Goal: Information Seeking & Learning: Learn about a topic

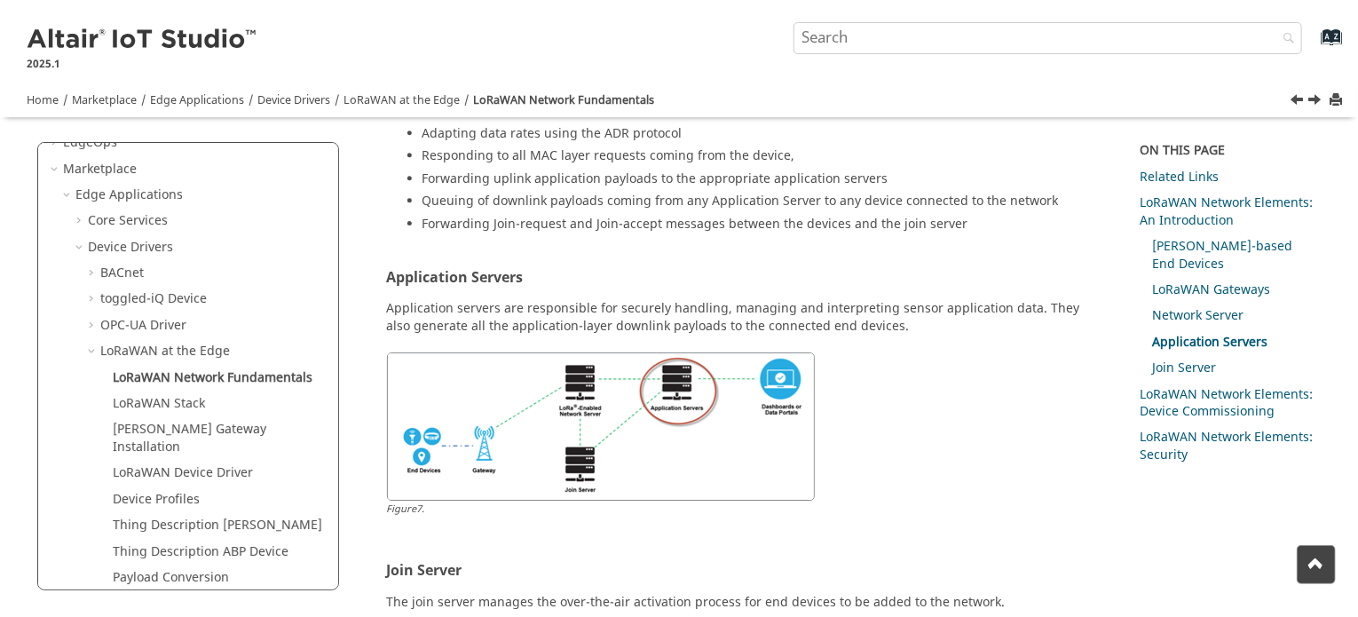
scroll to position [2515, 0]
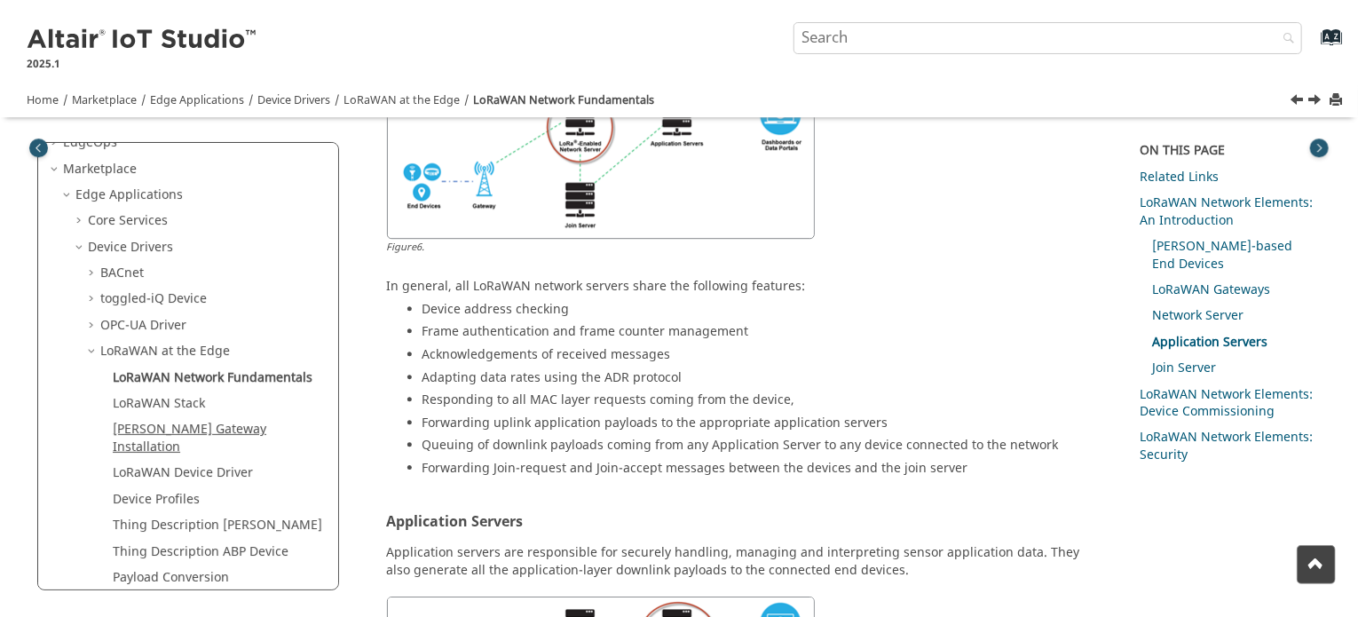
click at [245, 427] on link "[PERSON_NAME] Gateway Installation" at bounding box center [190, 438] width 154 height 36
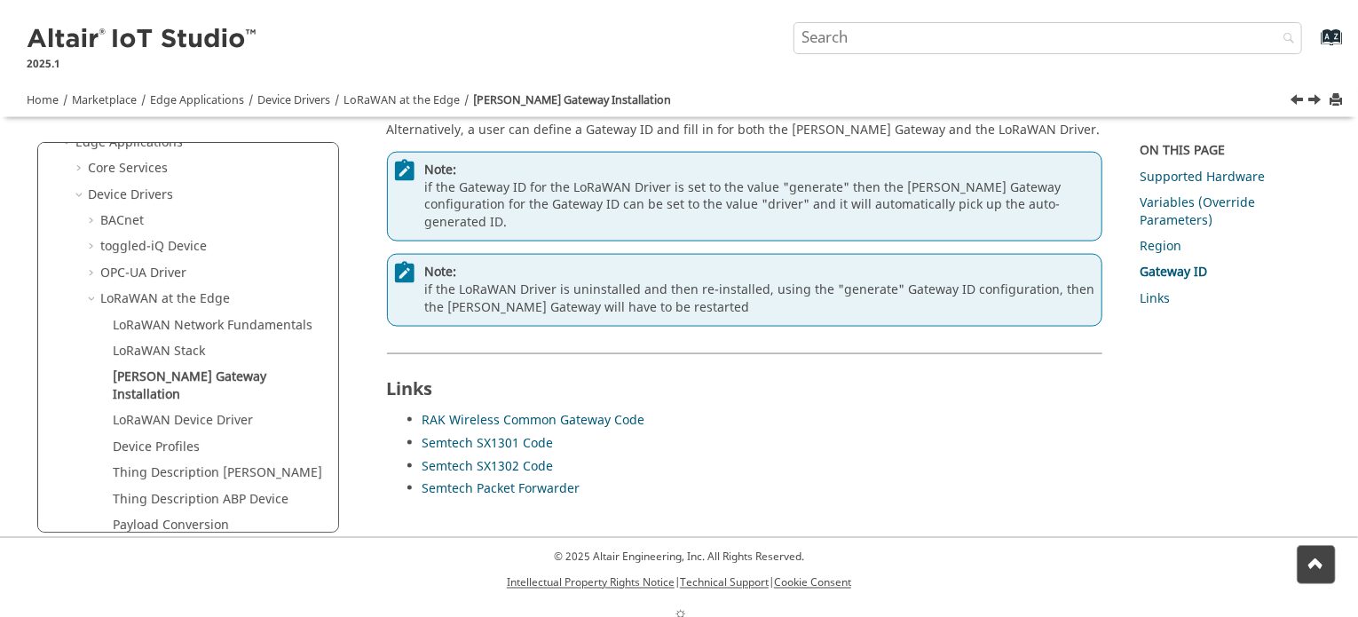
scroll to position [1142, 0]
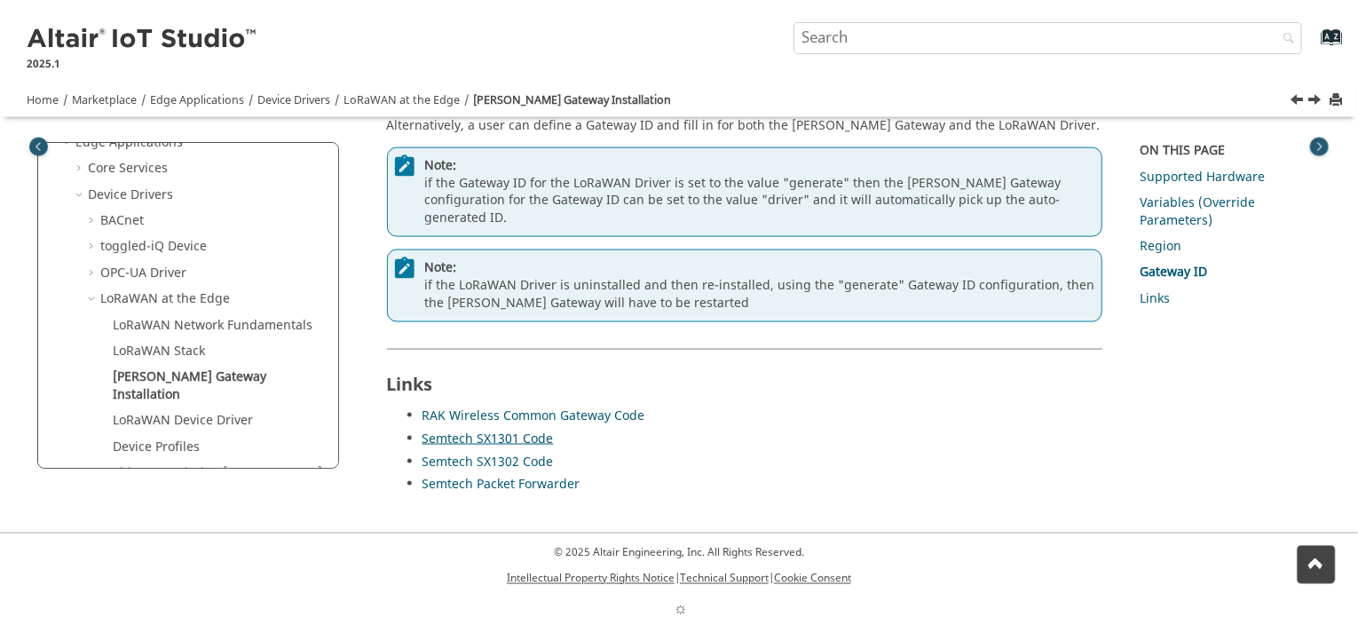
click at [512, 430] on link "Semtech SX1301 Code" at bounding box center [488, 439] width 131 height 19
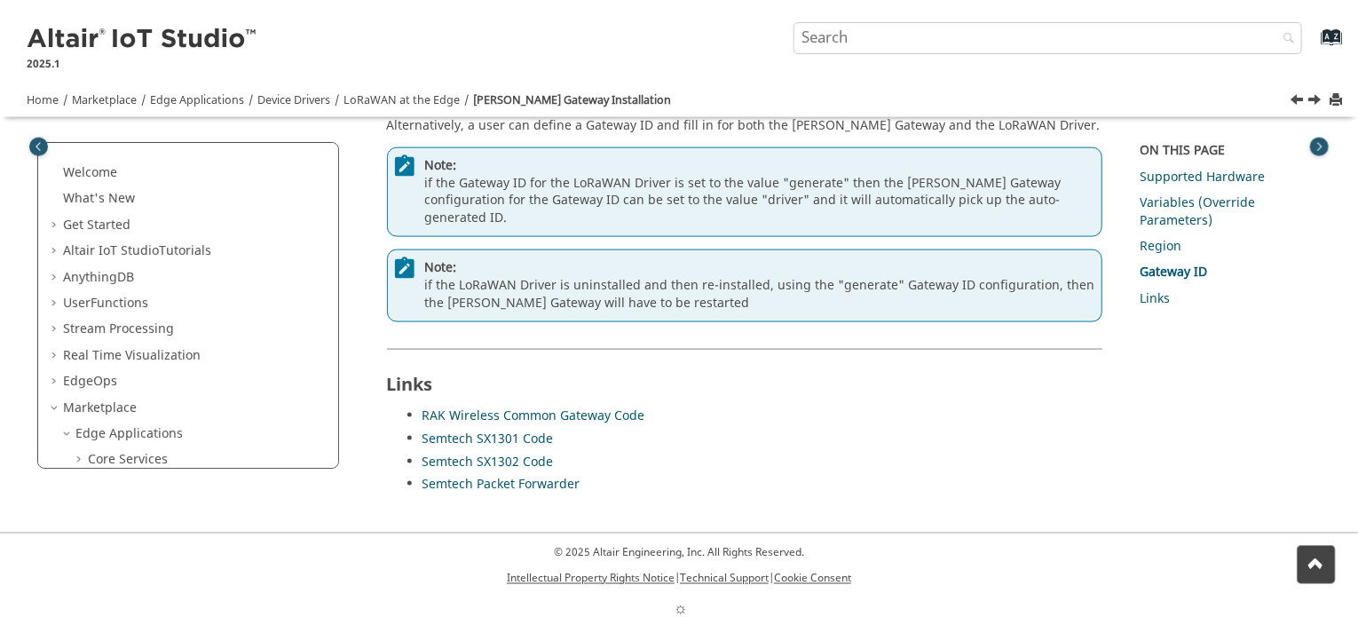
scroll to position [0, 0]
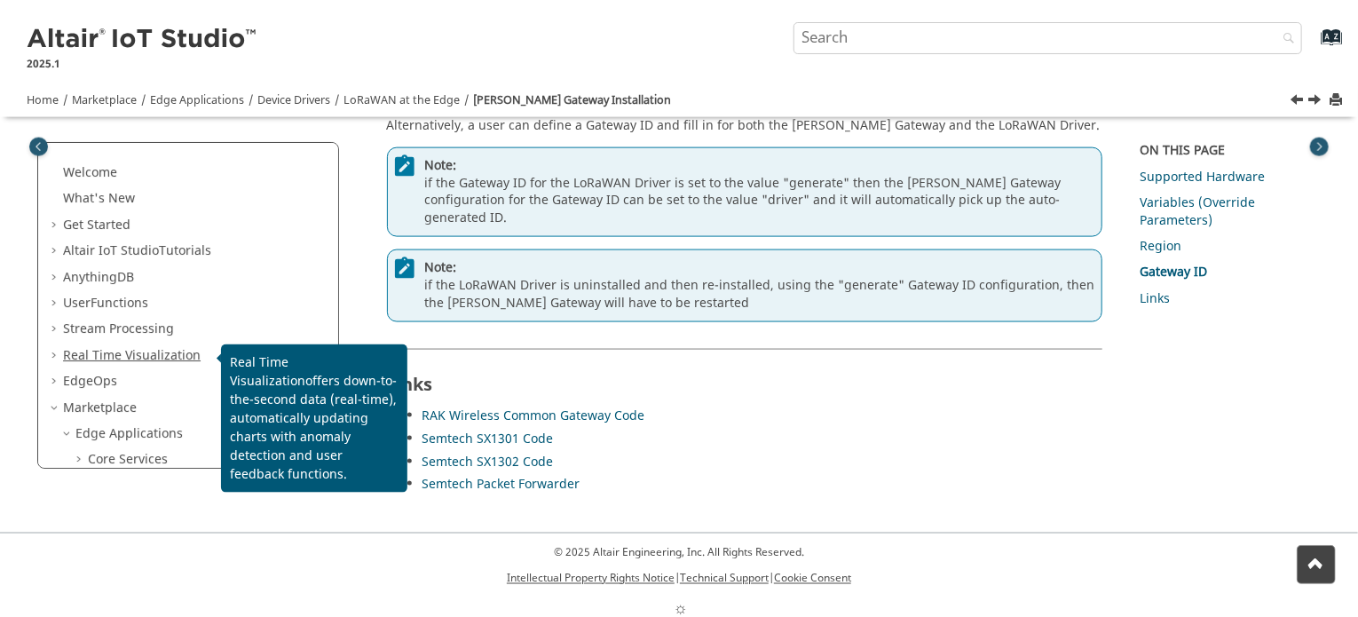
click at [167, 358] on span "Real Time Visualization" at bounding box center [132, 355] width 138 height 19
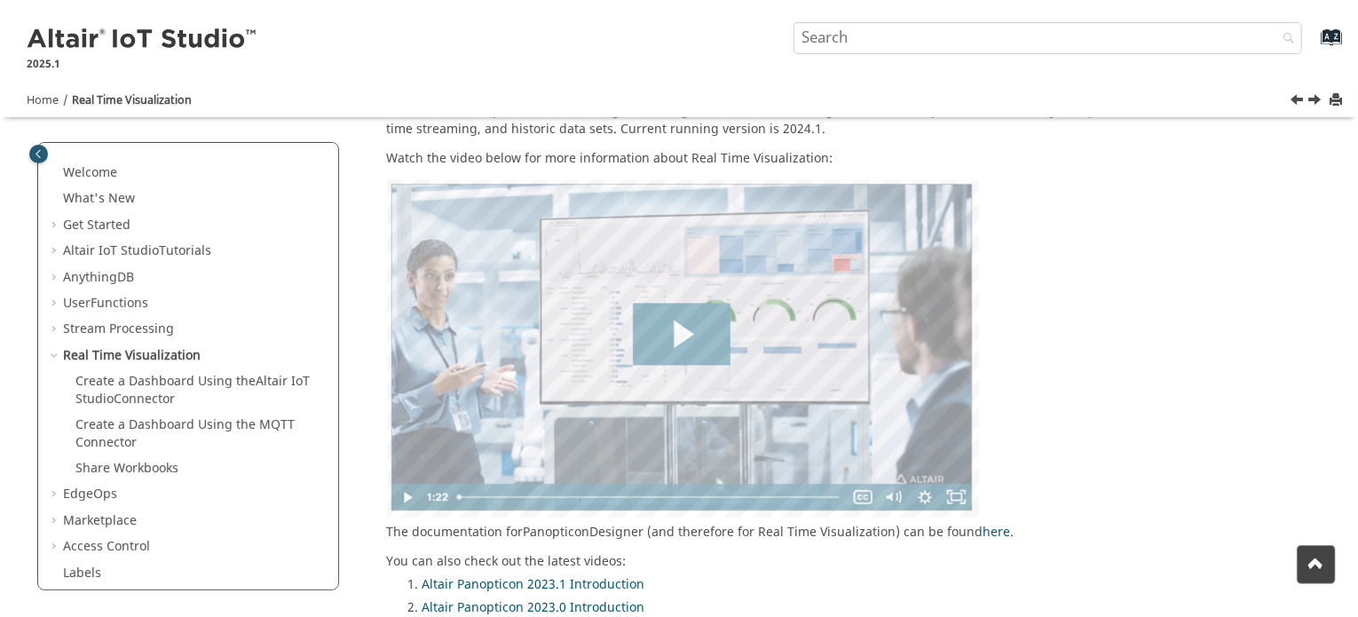
scroll to position [178, 0]
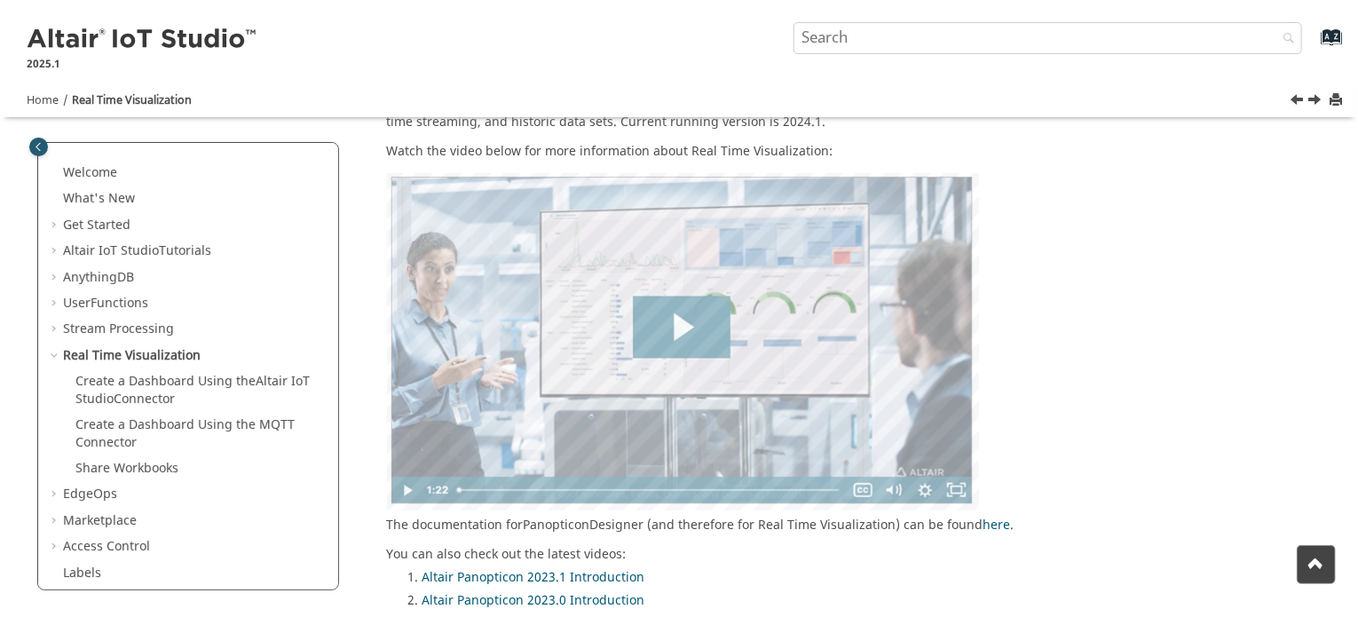
click at [387, 511] on area at bounding box center [387, 511] width 0 height 0
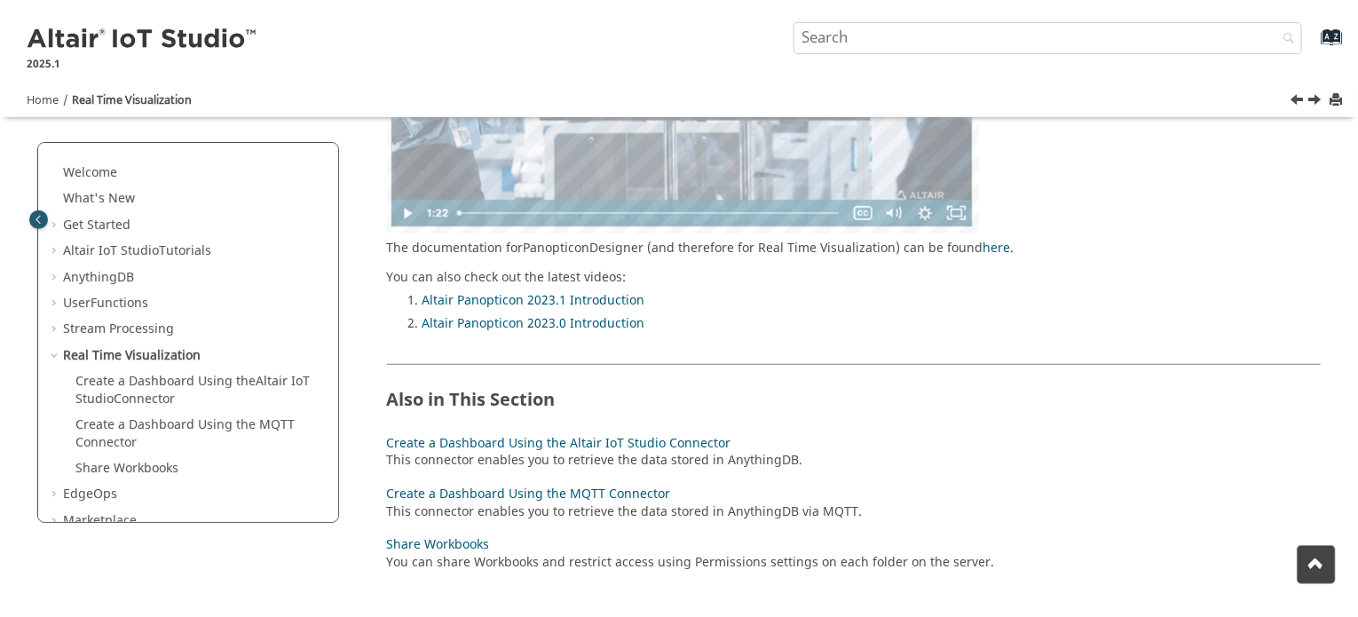
scroll to position [533, 0]
